Goal: Task Accomplishment & Management: Complete application form

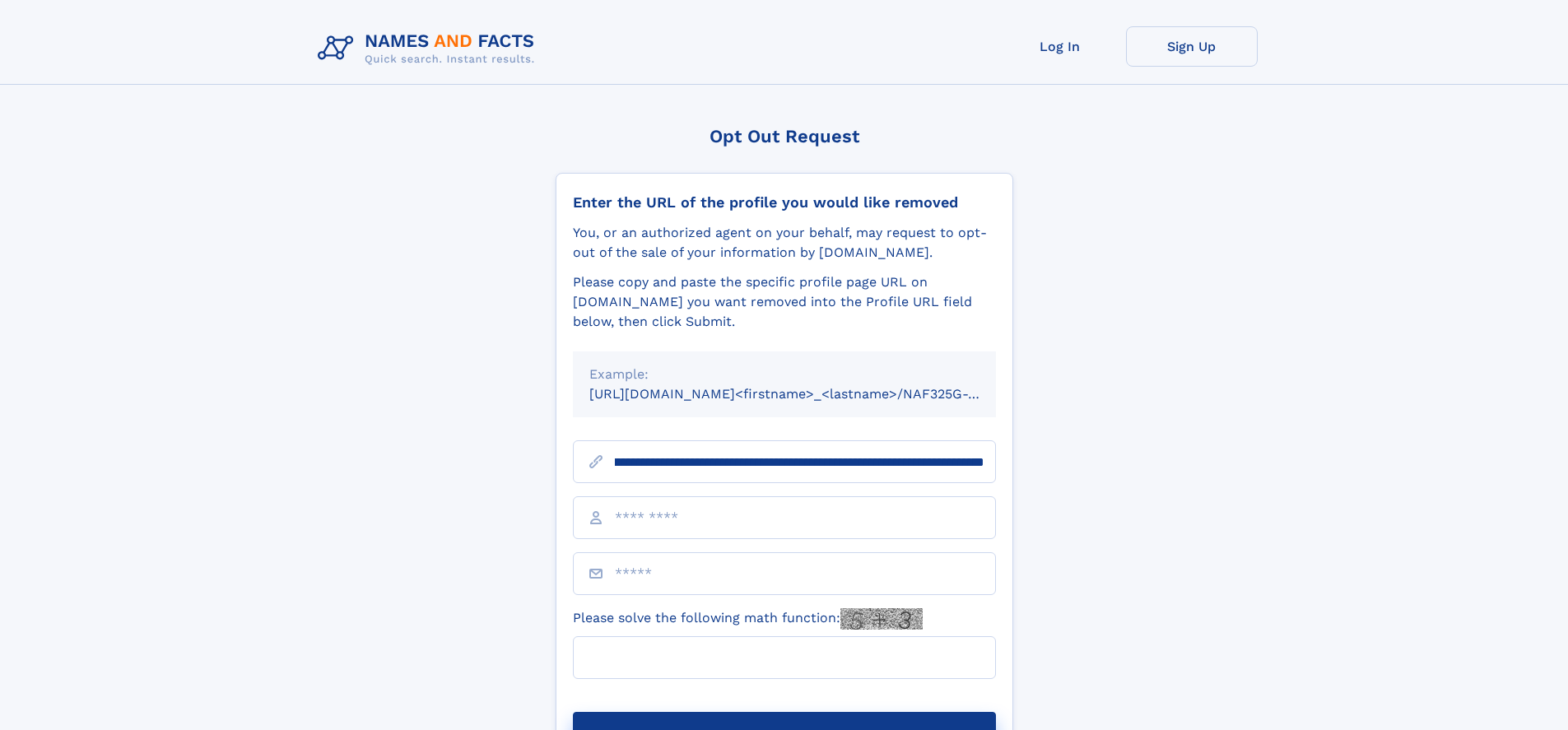
scroll to position [0, 200]
type input "**********"
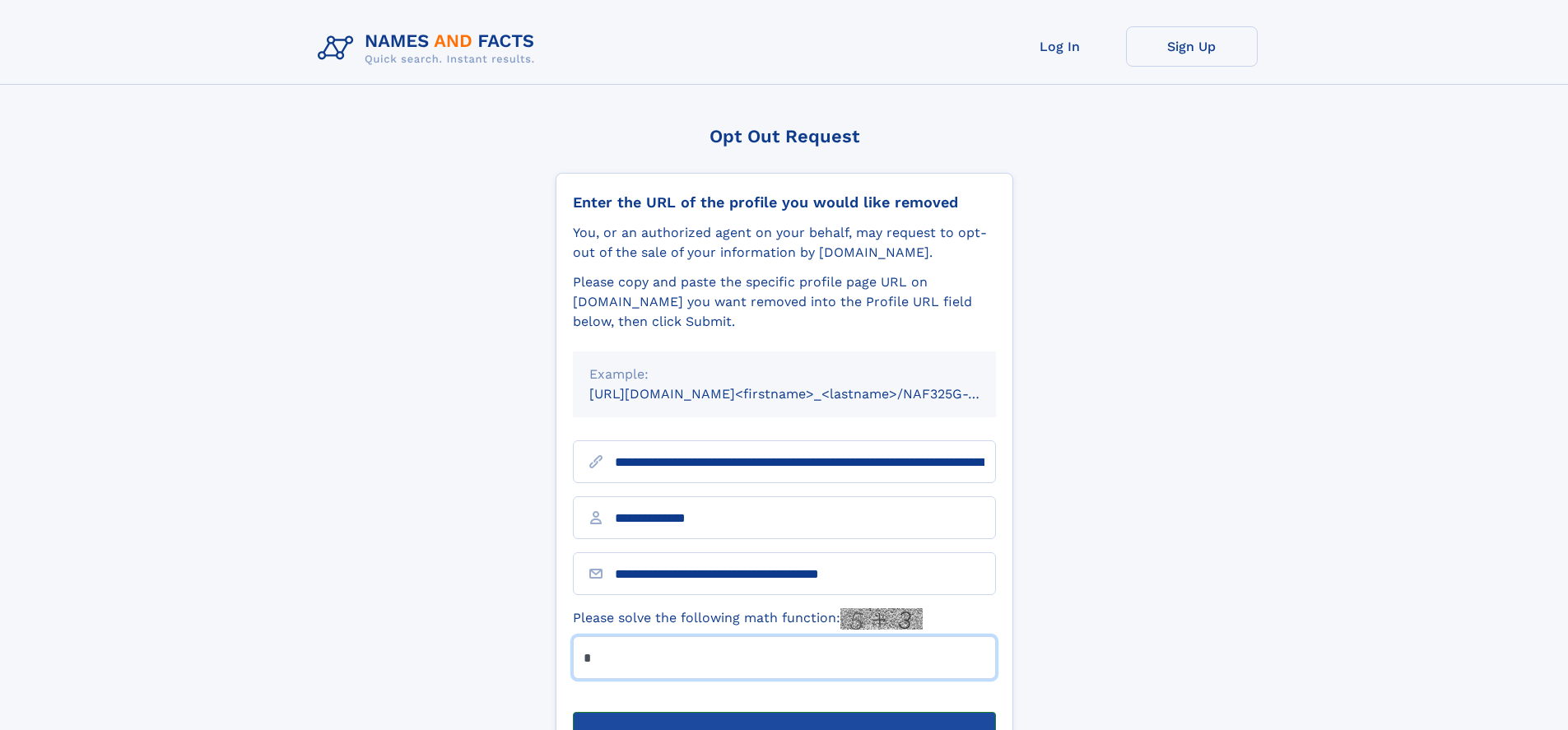
type input "*"
click at [784, 712] on button "Submit Opt Out Request" at bounding box center [784, 738] width 423 height 53
